Goal: Entertainment & Leisure: Consume media (video, audio)

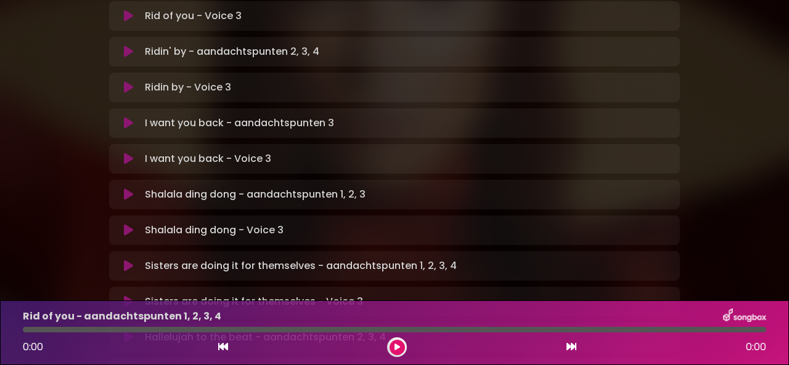
scroll to position [370, 0]
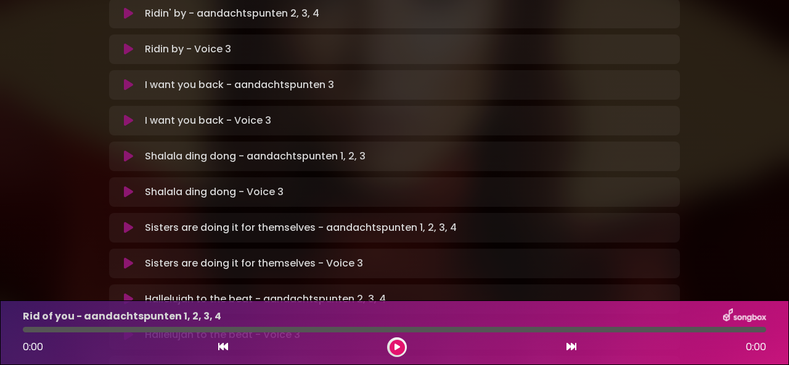
click at [125, 222] on icon at bounding box center [128, 228] width 9 height 12
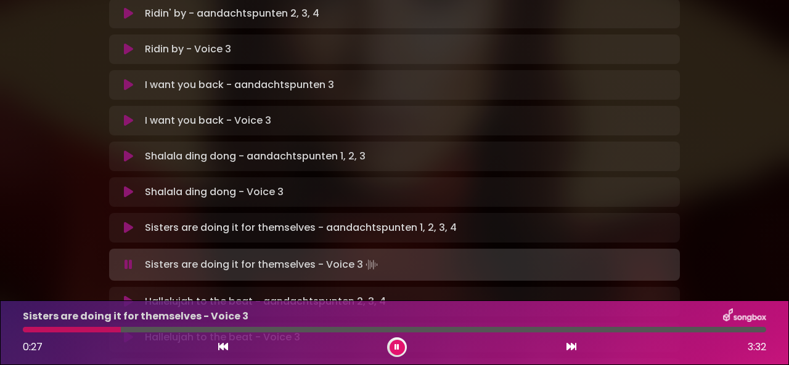
scroll to position [431, 0]
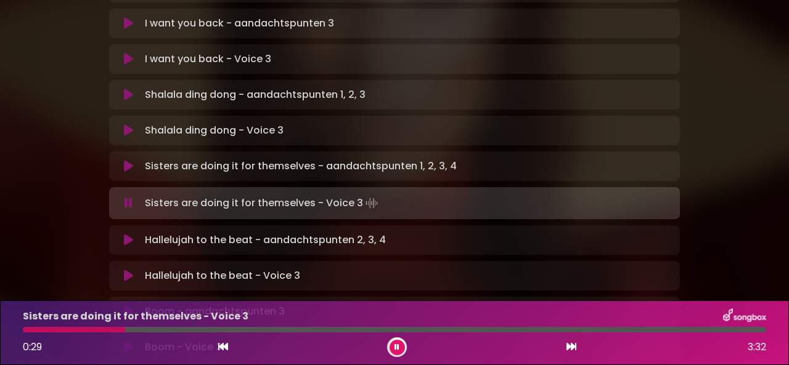
click at [181, 233] on p "Hallelujah to the beat - aandachtspunten 2, 3, 4 Loading Track..." at bounding box center [265, 240] width 241 height 15
drag, startPoint x: 92, startPoint y: 158, endPoint x: 115, endPoint y: 173, distance: 27.0
click at [112, 171] on div "[PERSON_NAME] in [GEOGRAPHIC_DATA] | [GEOGRAPHIC_DATA] 2 - [GEOGRAPHIC_DATA] - …" at bounding box center [394, 162] width 702 height 1157
click at [137, 234] on button at bounding box center [127, 240] width 23 height 12
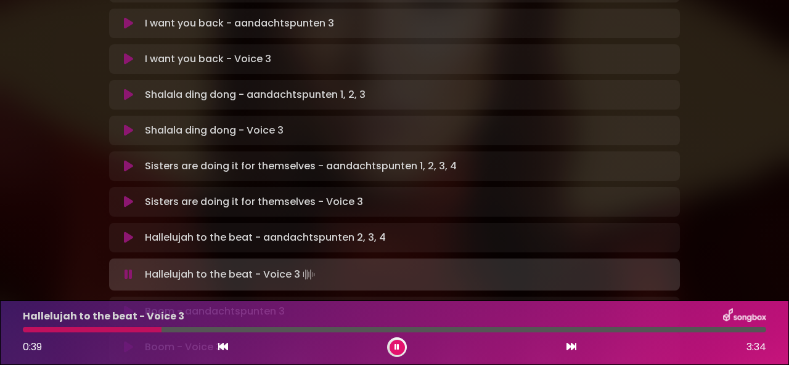
click at [124, 306] on icon at bounding box center [128, 312] width 9 height 12
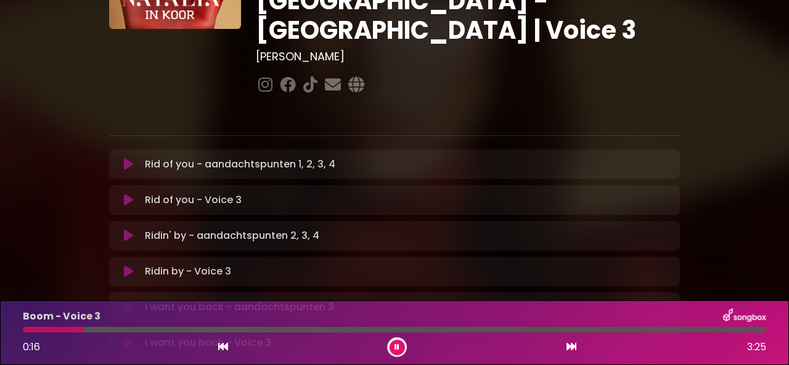
scroll to position [123, 0]
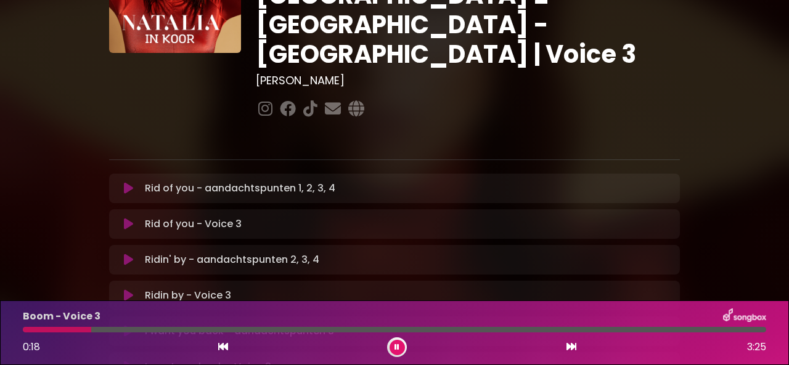
click at [145, 181] on p "Rid of you - aandachtspunten 1, 2, 3, 4 Loading Track..." at bounding box center [240, 188] width 190 height 15
click at [126, 182] on icon at bounding box center [128, 188] width 9 height 12
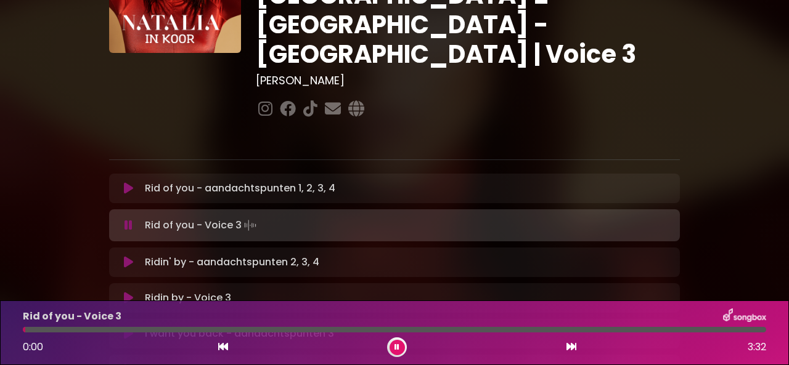
click at [132, 182] on icon at bounding box center [128, 188] width 9 height 12
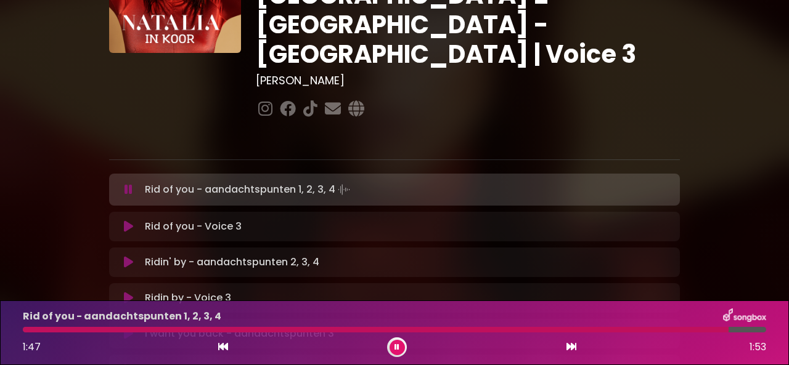
click at [131, 256] on icon at bounding box center [128, 262] width 9 height 12
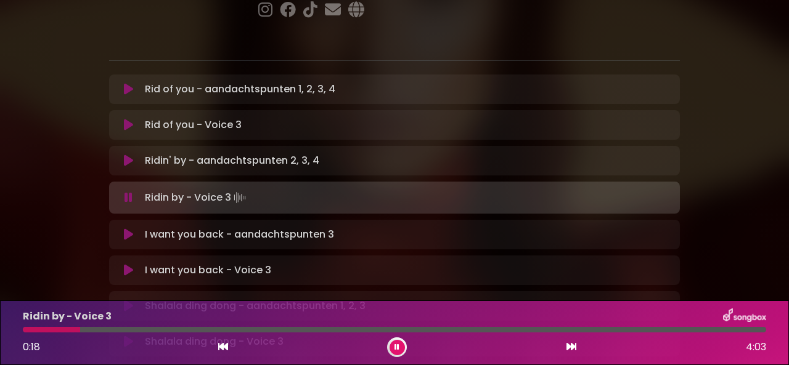
scroll to position [246, 0]
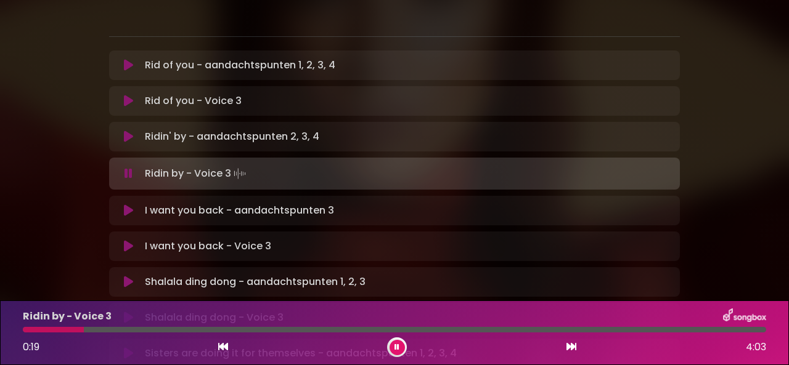
click at [166, 203] on p "I want you back - aandachtspunten 3 Loading Track..." at bounding box center [239, 210] width 189 height 15
click at [130, 205] on icon at bounding box center [128, 211] width 9 height 12
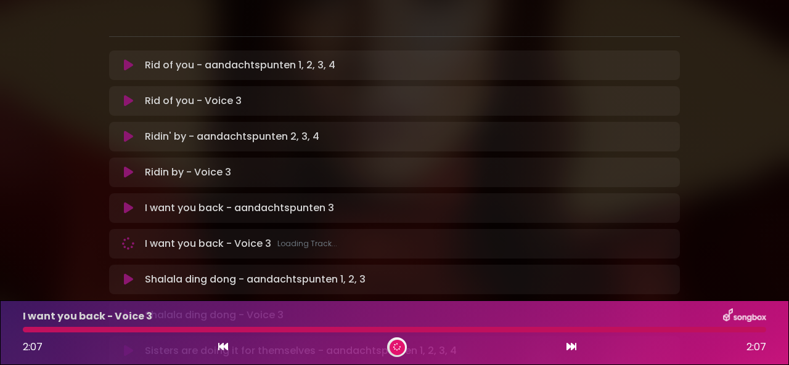
click at [128, 274] on icon at bounding box center [128, 280] width 9 height 12
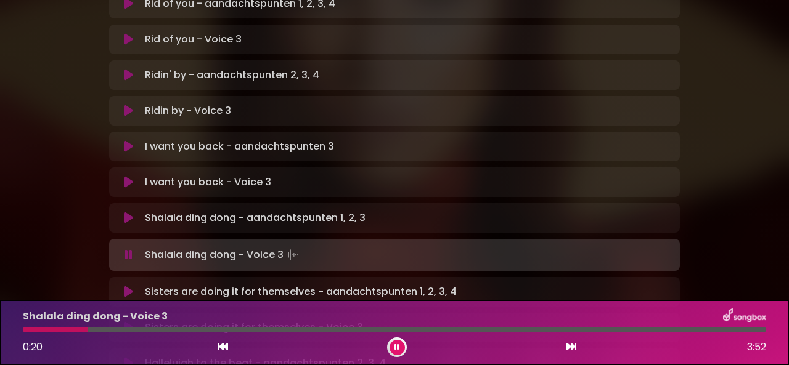
scroll to position [370, 0]
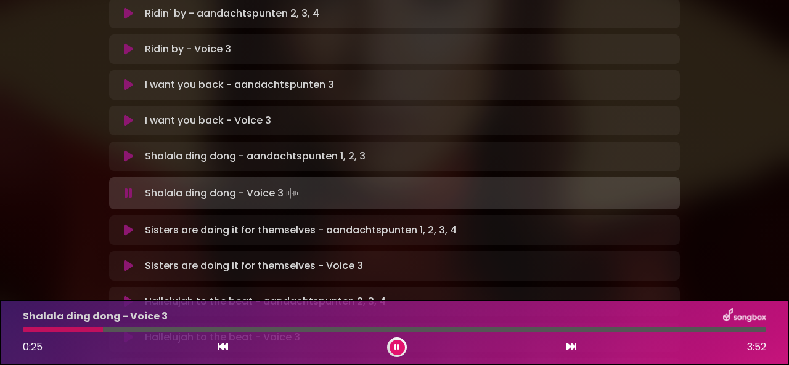
click at [131, 296] on icon at bounding box center [128, 302] width 9 height 12
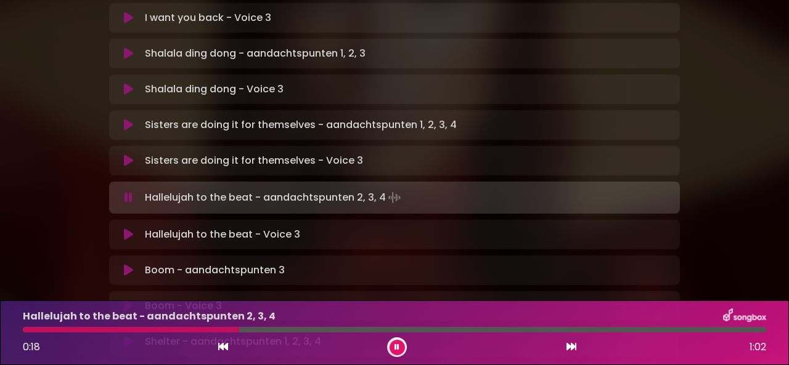
scroll to position [493, 0]
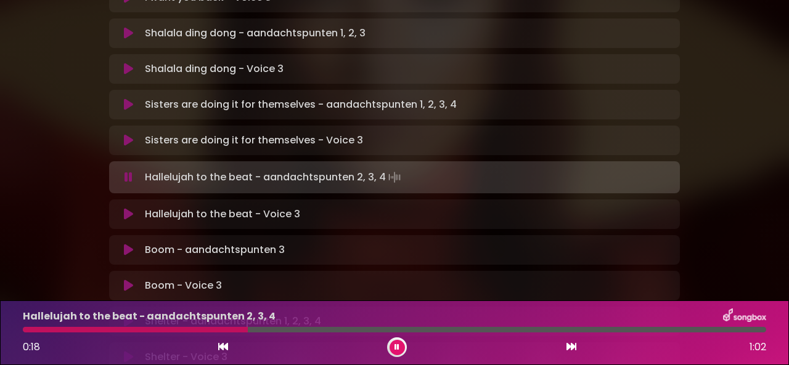
click at [158, 243] on p "Boom - aandachtspunten 3 Loading Track..." at bounding box center [215, 250] width 140 height 15
click at [129, 244] on icon at bounding box center [128, 250] width 9 height 12
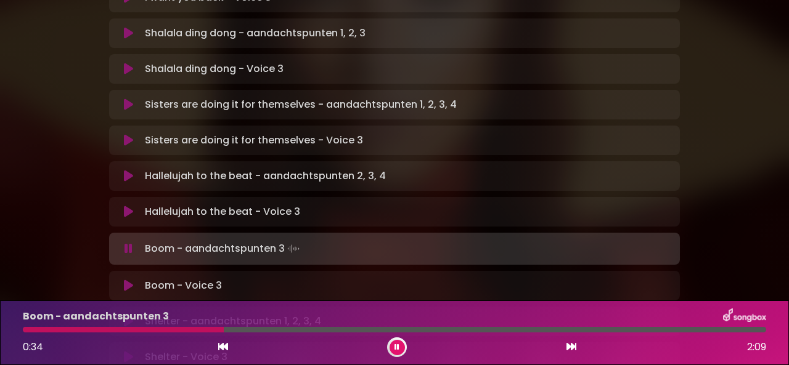
click at [126, 315] on icon at bounding box center [128, 321] width 9 height 12
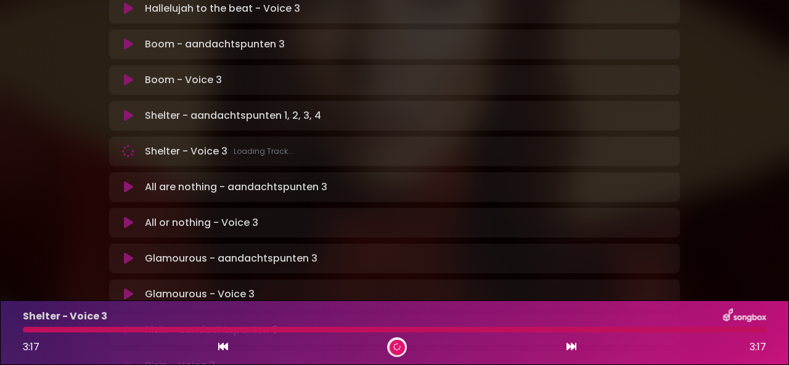
scroll to position [678, 0]
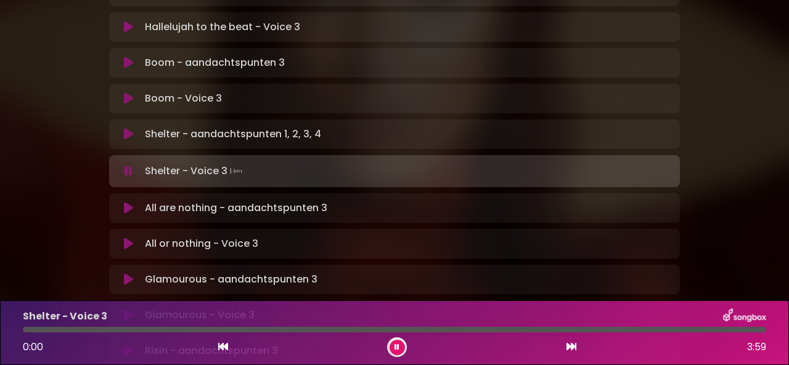
click at [129, 202] on icon at bounding box center [128, 208] width 9 height 12
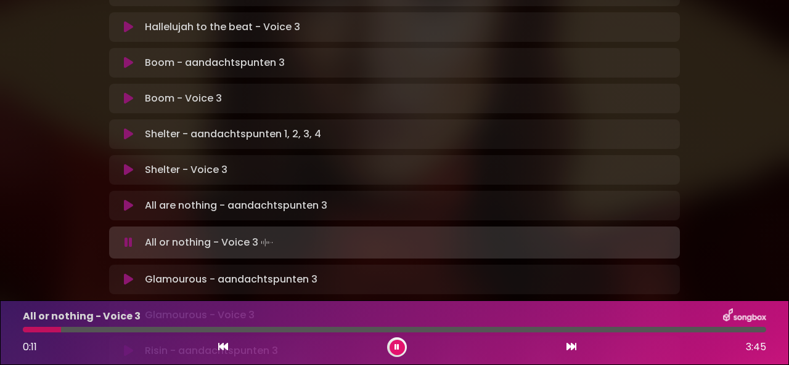
click at [136, 274] on button at bounding box center [127, 280] width 23 height 12
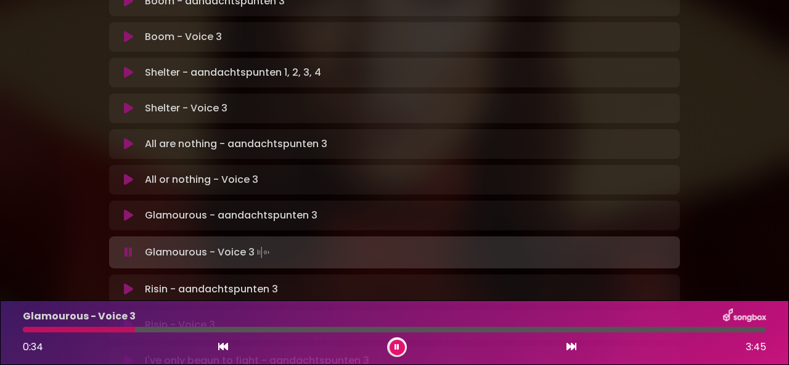
scroll to position [801, 0]
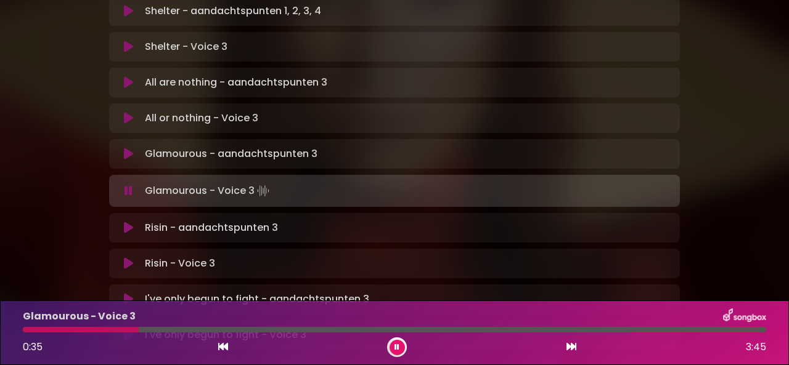
click at [191, 221] on p "Risin - aandachtspunten 3 Loading Track..." at bounding box center [211, 228] width 133 height 15
click at [121, 222] on button at bounding box center [127, 228] width 23 height 12
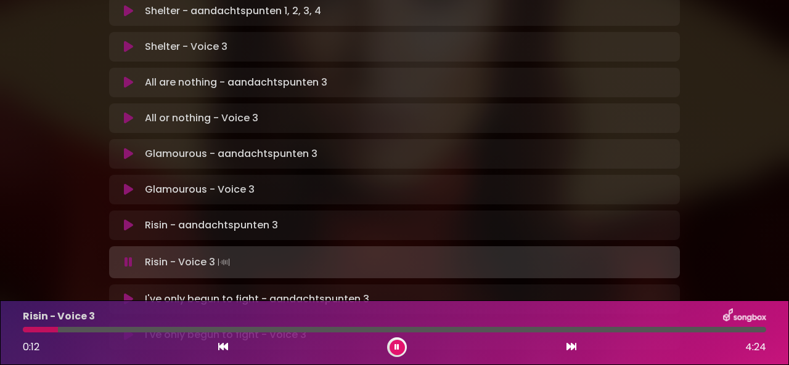
click at [132, 293] on icon at bounding box center [128, 299] width 9 height 12
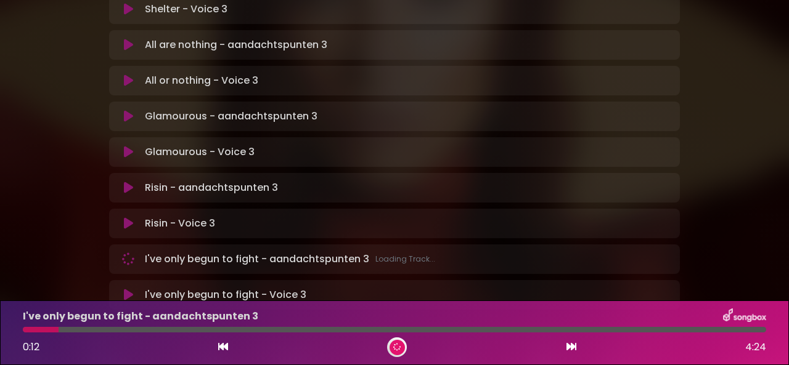
scroll to position [857, 0]
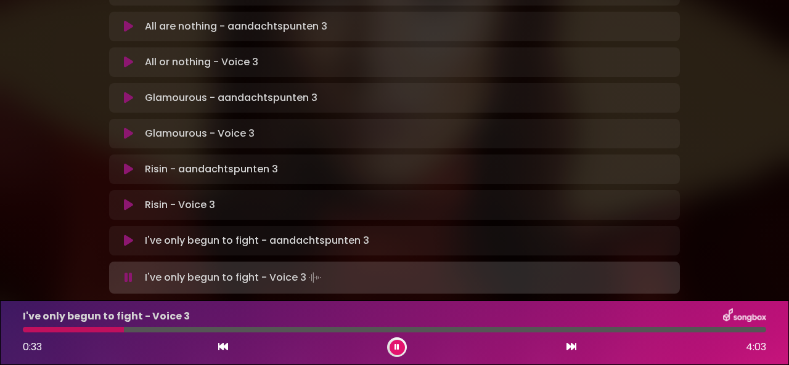
click at [124, 272] on icon at bounding box center [128, 278] width 8 height 12
